Goal: Task Accomplishment & Management: Use online tool/utility

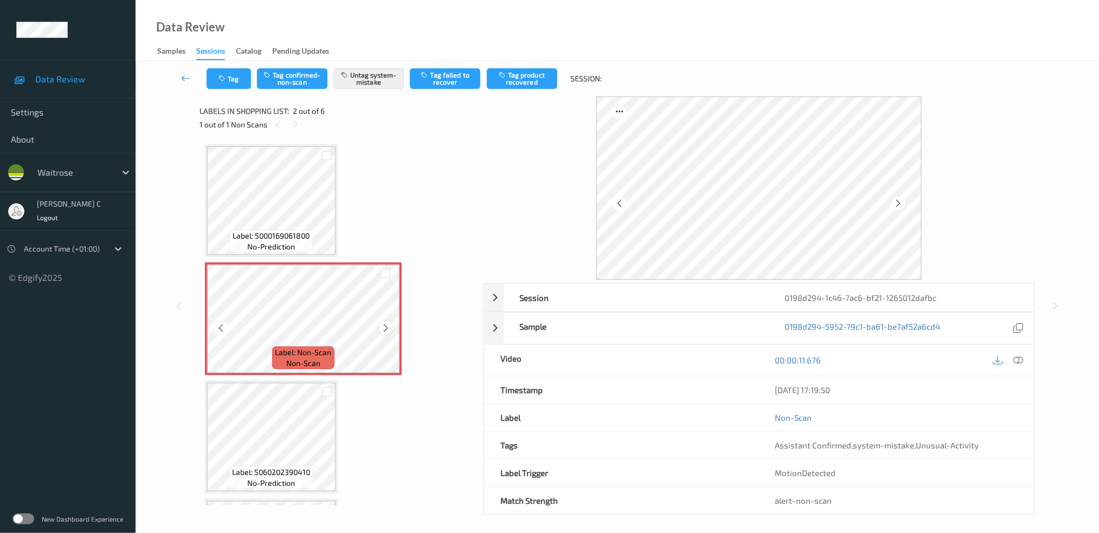
click at [383, 328] on icon at bounding box center [385, 328] width 9 height 10
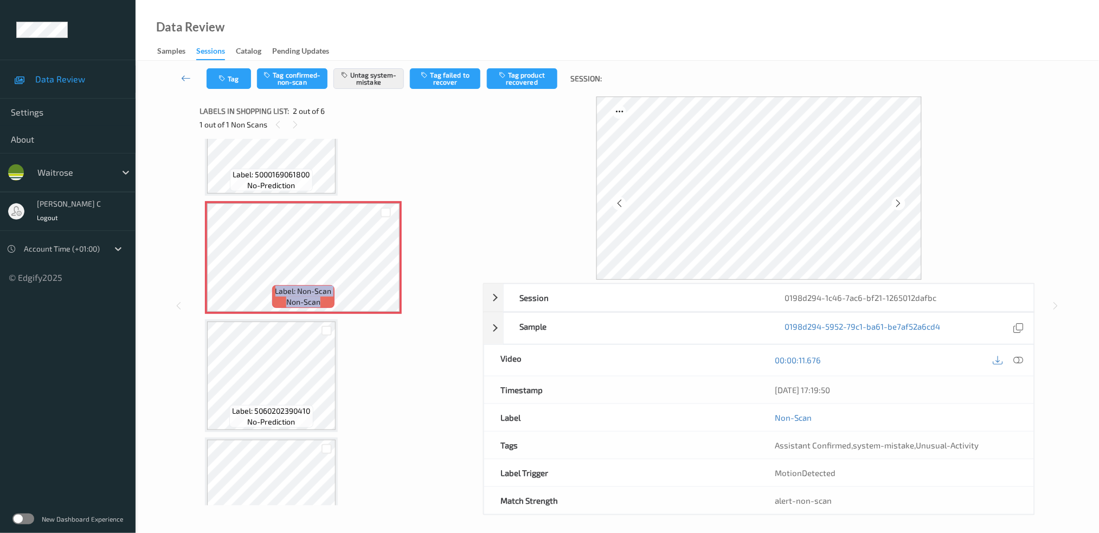
scroll to position [144, 0]
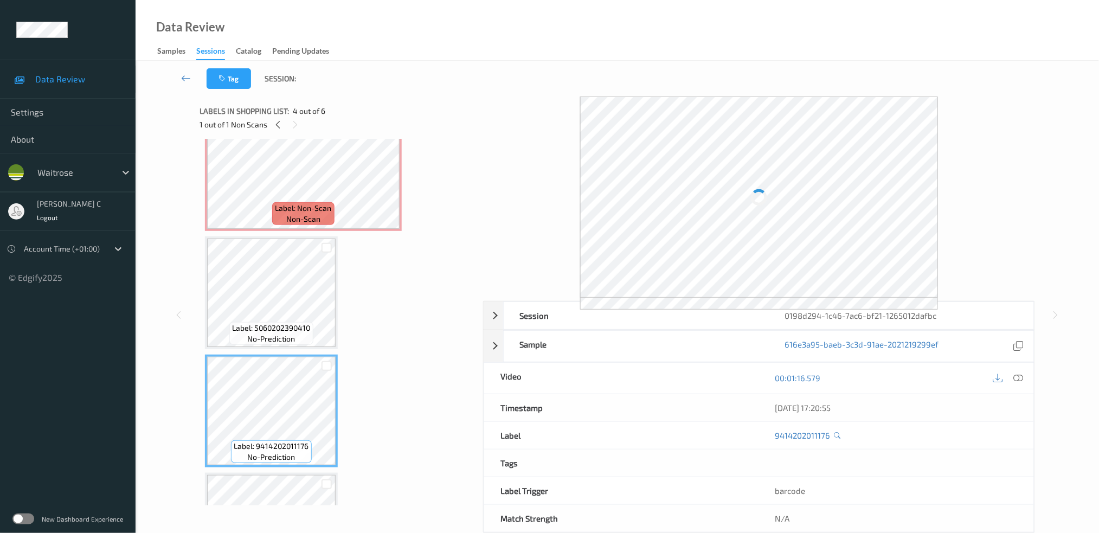
click at [279, 330] on span "Label: 5060202390410" at bounding box center [272, 328] width 78 height 11
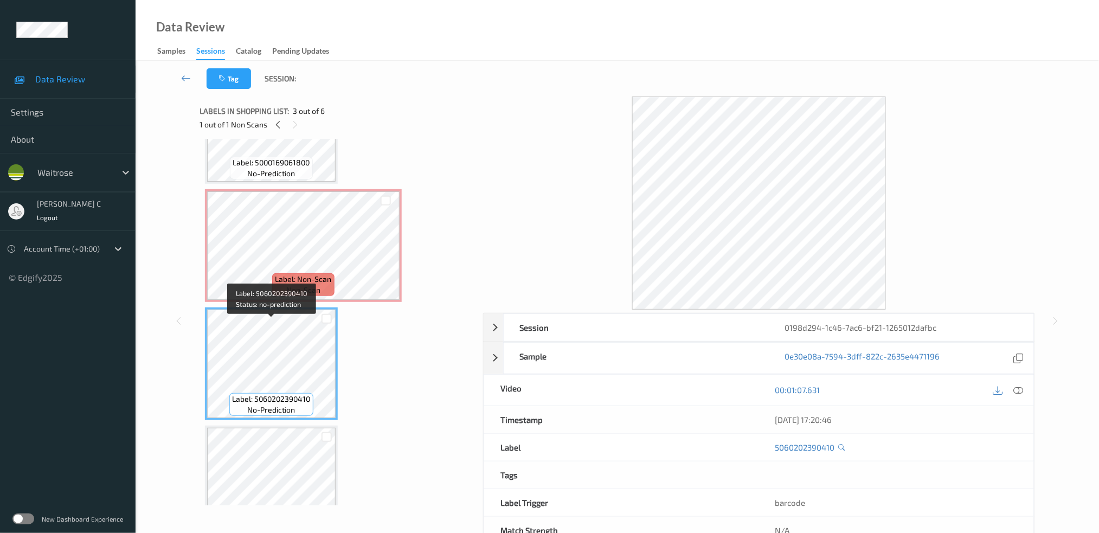
scroll to position [0, 0]
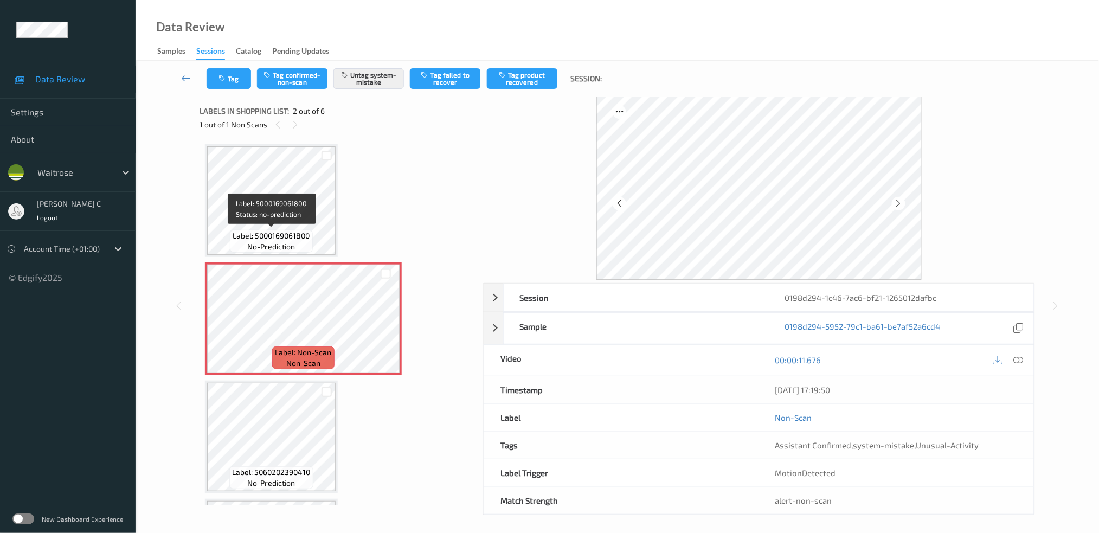
click at [304, 235] on span "Label: 5000169061800" at bounding box center [271, 235] width 77 height 11
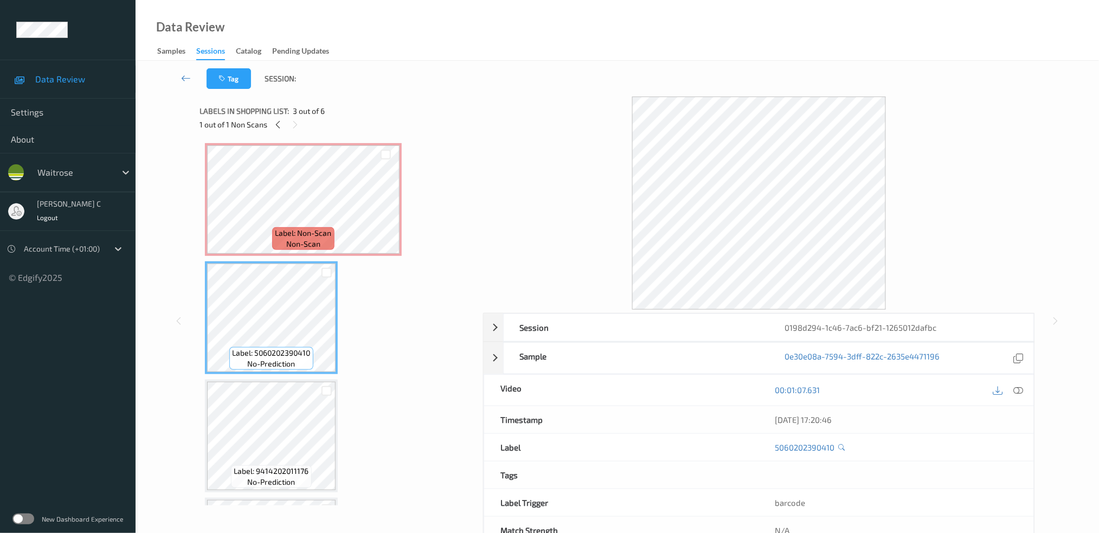
scroll to position [144, 0]
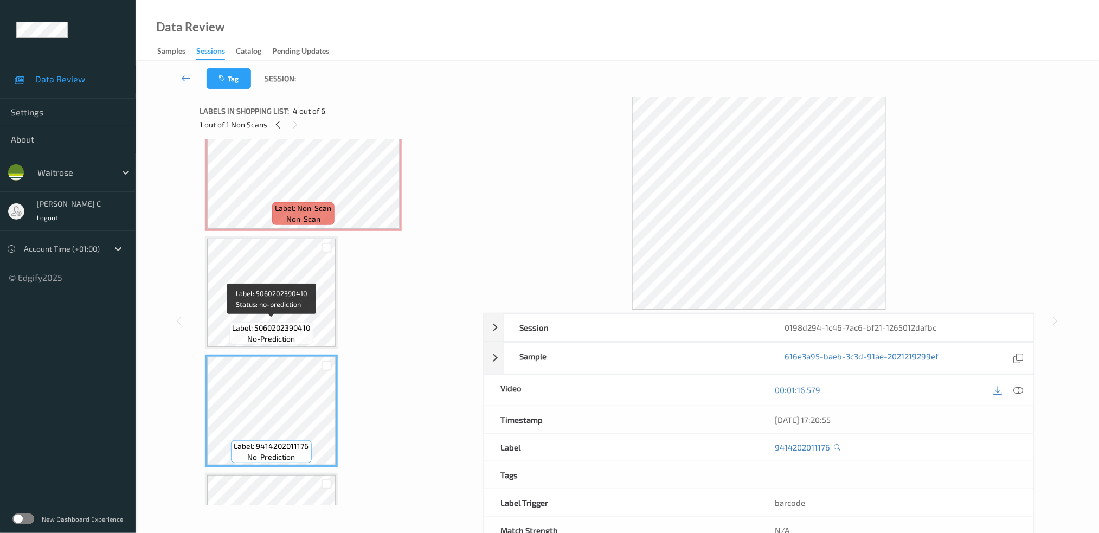
click at [254, 323] on span "Label: 5060202390410" at bounding box center [272, 328] width 78 height 11
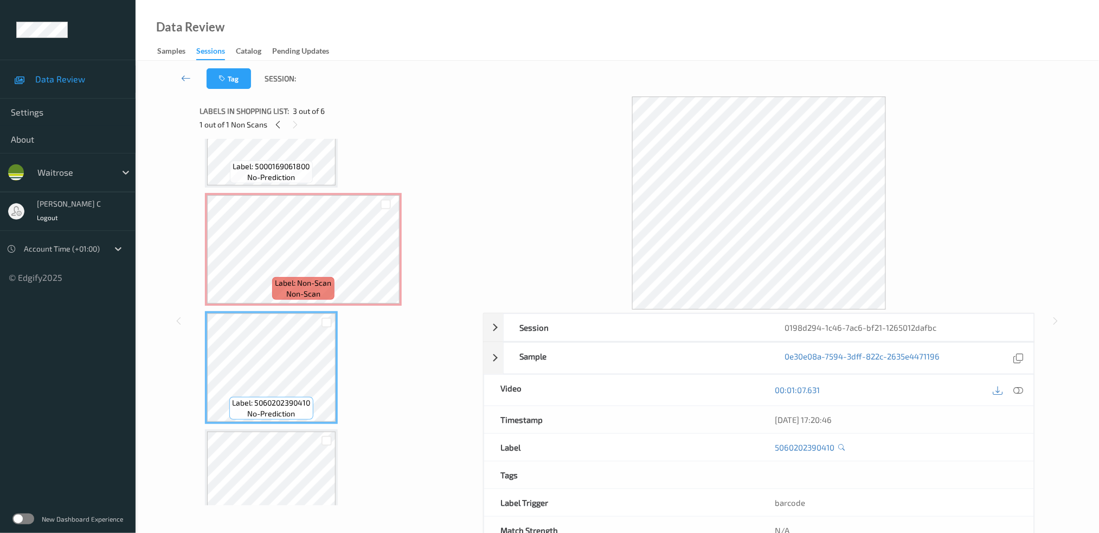
scroll to position [0, 0]
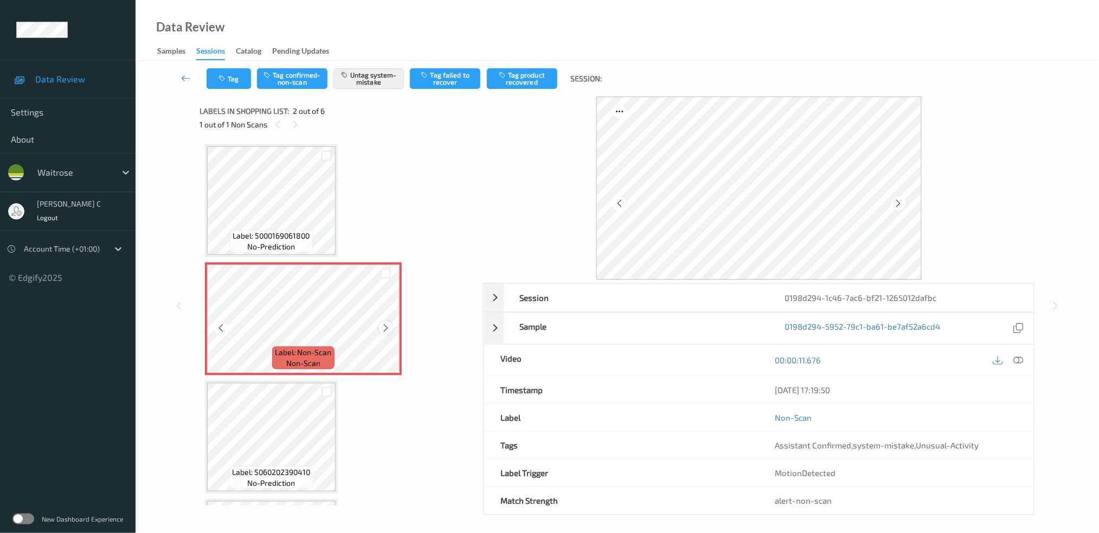
click at [381, 328] on icon at bounding box center [385, 328] width 9 height 10
